Goal: Find specific page/section: Find specific page/section

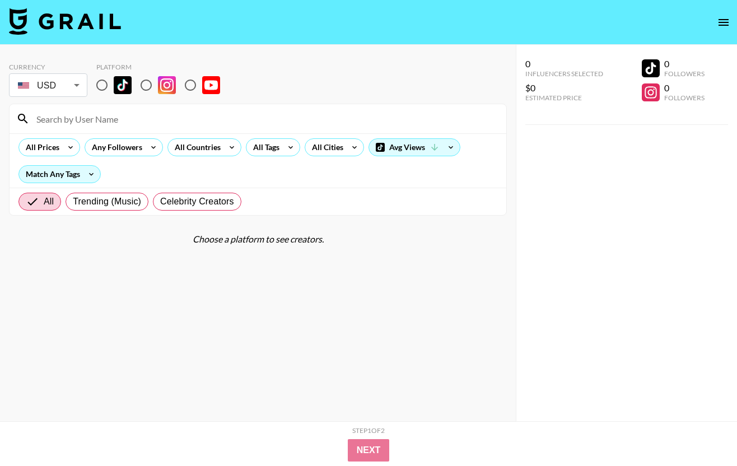
click at [104, 90] on input "radio" at bounding box center [102, 85] width 24 height 24
radio input "true"
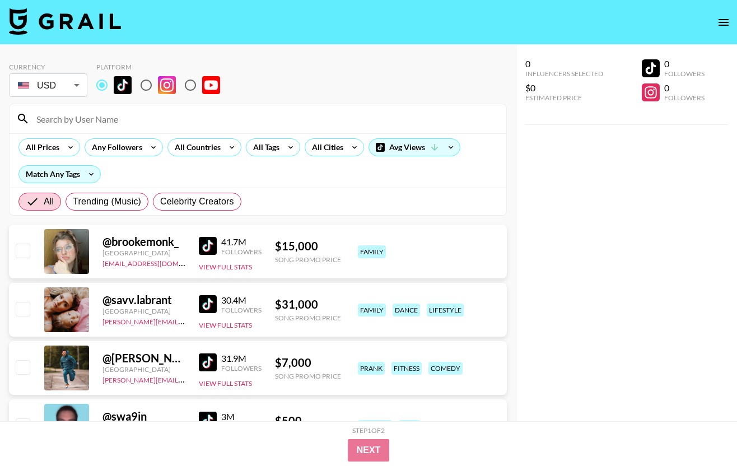
click at [105, 116] on input at bounding box center [265, 119] width 470 height 18
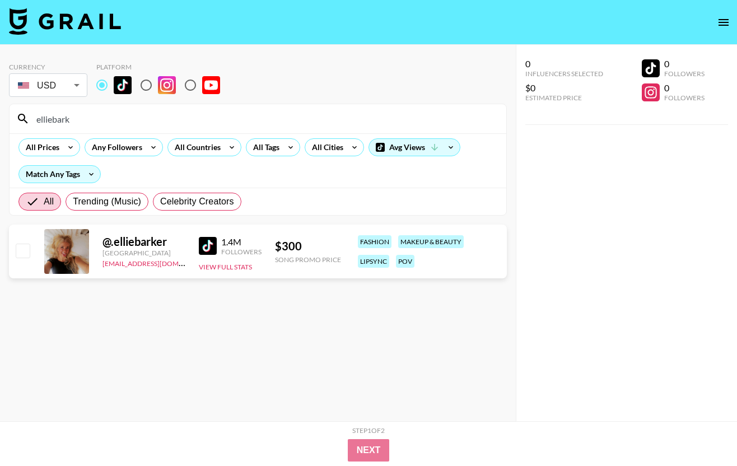
type input "elliebark"
